Goal: Task Accomplishment & Management: Use online tool/utility

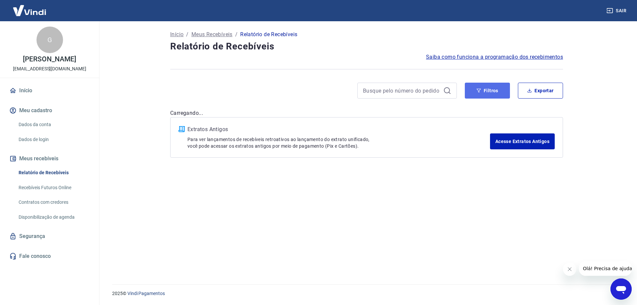
click at [485, 94] on button "Filtros" at bounding box center [487, 91] width 45 height 16
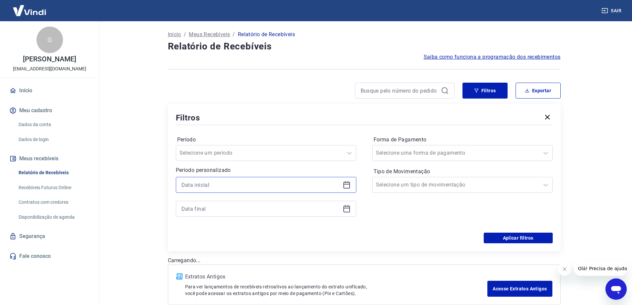
click at [198, 184] on input at bounding box center [260, 185] width 159 height 10
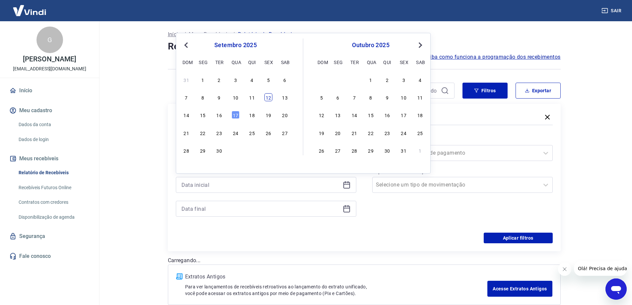
click at [267, 95] on div "12" at bounding box center [268, 97] width 8 height 8
type input "[DATE]"
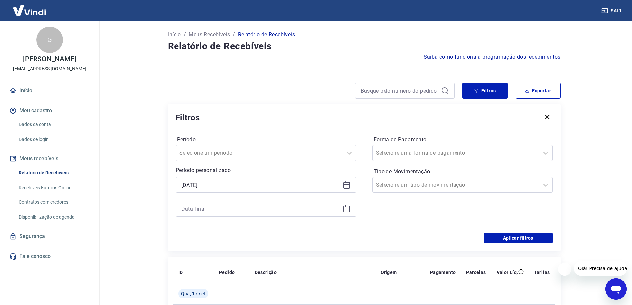
click at [215, 201] on div at bounding box center [266, 209] width 181 height 16
click at [216, 207] on input at bounding box center [260, 209] width 159 height 10
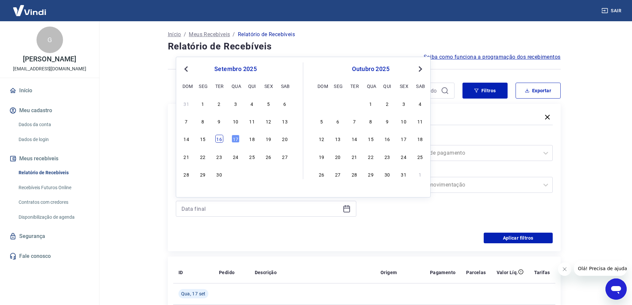
click at [217, 138] on div "16" at bounding box center [219, 139] width 8 height 8
type input "[DATE]"
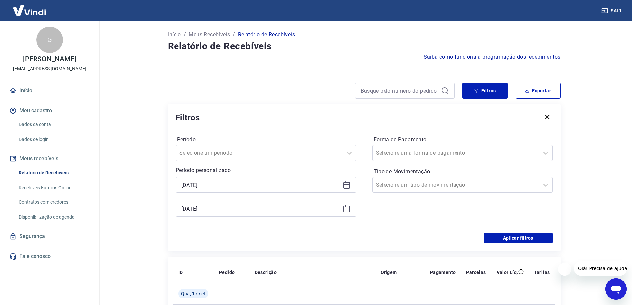
click at [500, 232] on div "Período Selecione um período Período personalizado Selected date: [DATE] [DATE]…" at bounding box center [364, 179] width 377 height 106
click at [502, 236] on button "Aplicar filtros" at bounding box center [518, 238] width 69 height 11
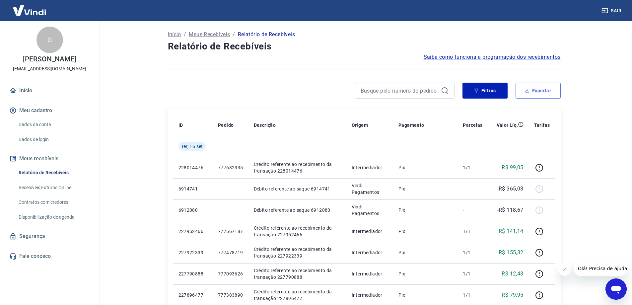
click at [541, 92] on button "Exportar" at bounding box center [538, 91] width 45 height 16
type input "[DATE]"
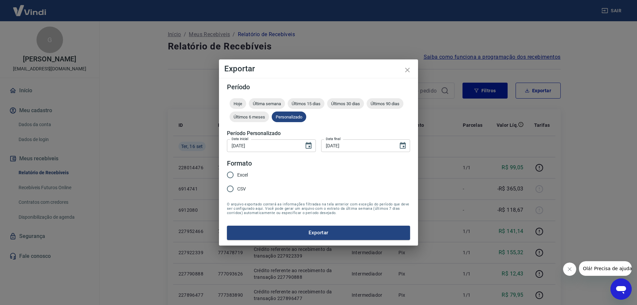
click at [240, 172] on span "Excel" at bounding box center [242, 175] width 11 height 7
click at [237, 172] on input "Excel" at bounding box center [230, 175] width 14 height 14
radio input "true"
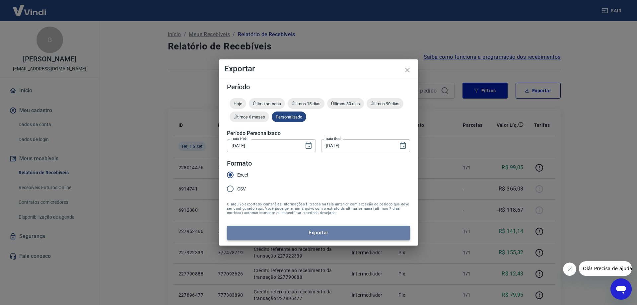
click at [269, 231] on button "Exportar" at bounding box center [318, 233] width 183 height 14
